Goal: Information Seeking & Learning: Learn about a topic

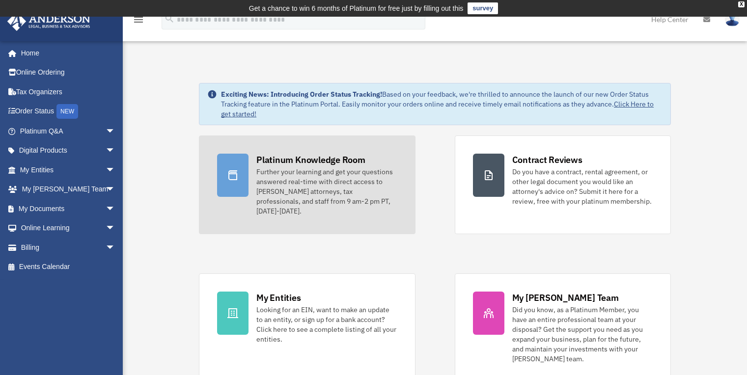
click at [315, 178] on div "Further your learning and get your questions answered real-time with direct acc…" at bounding box center [326, 191] width 140 height 49
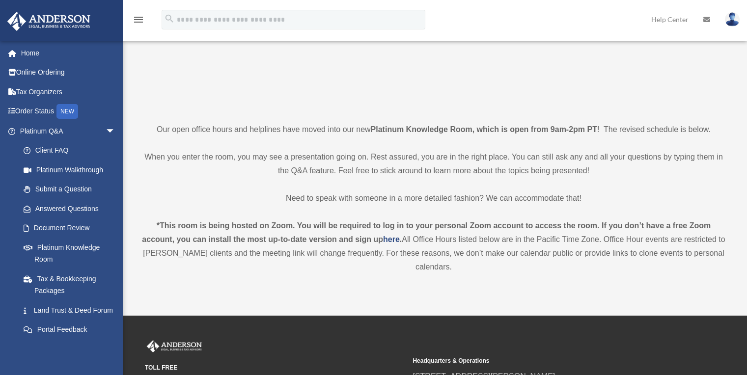
scroll to position [171, 0]
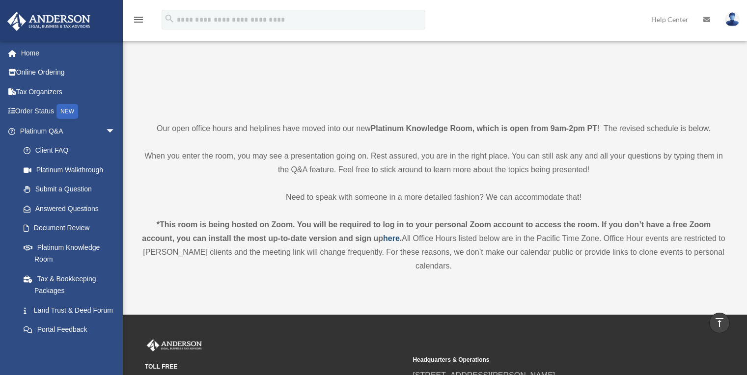
click at [395, 239] on strong "here" at bounding box center [391, 238] width 17 height 8
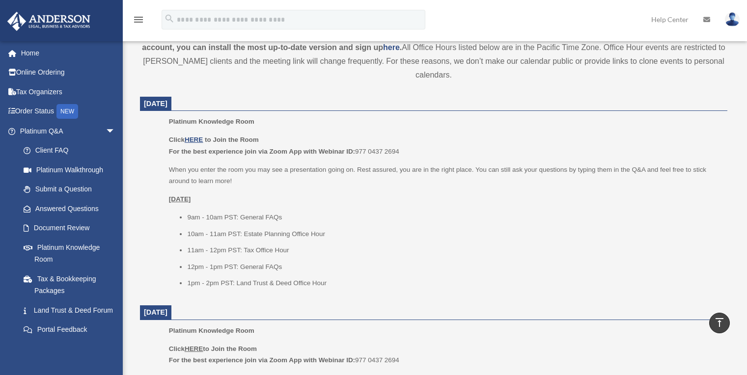
scroll to position [364, 0]
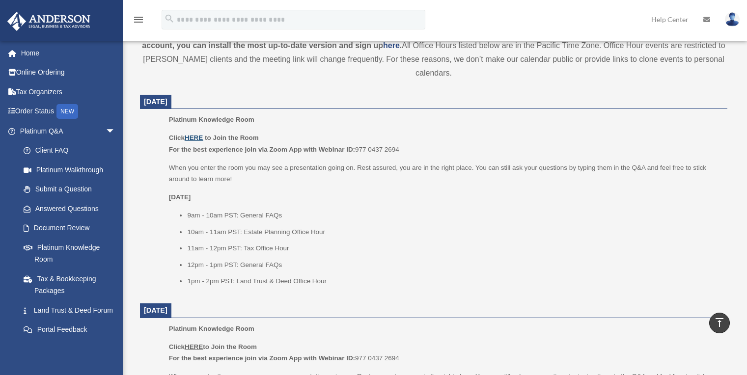
click at [199, 139] on u "HERE" at bounding box center [194, 137] width 18 height 7
